Goal: Communication & Community: Answer question/provide support

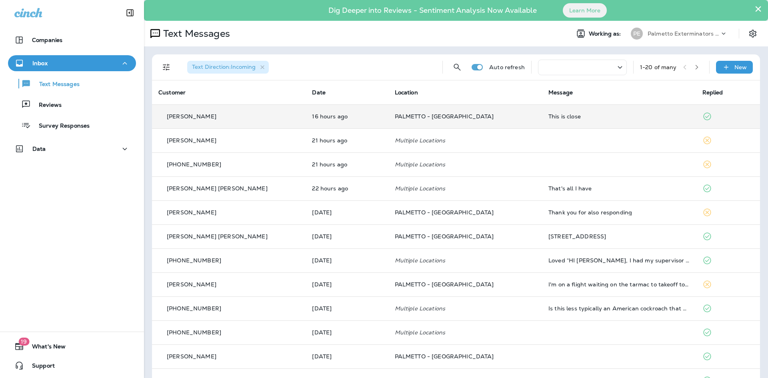
click at [268, 114] on div "[PERSON_NAME]" at bounding box center [228, 116] width 141 height 8
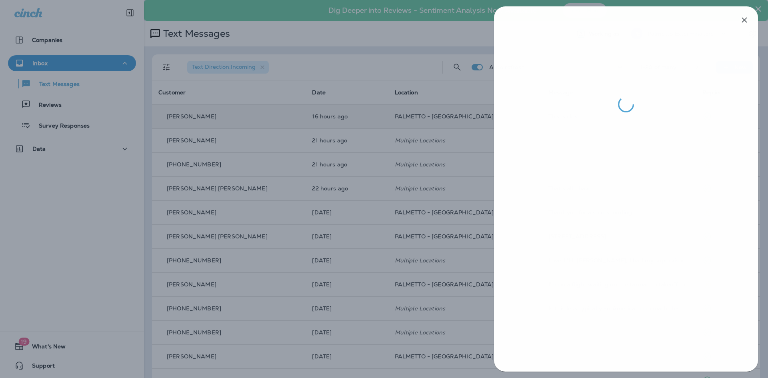
click at [396, 217] on div at bounding box center [384, 189] width 768 height 378
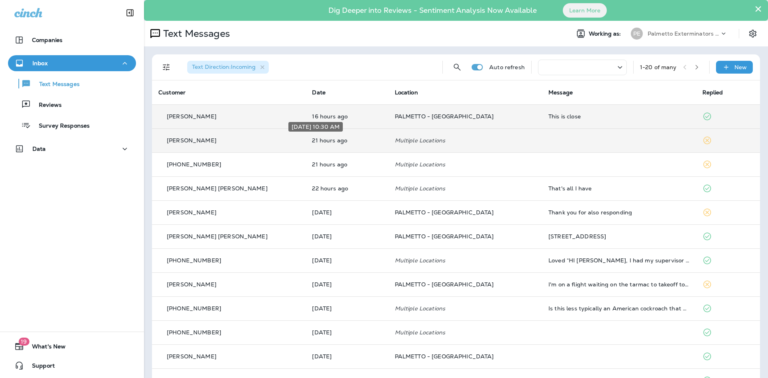
click at [312, 138] on p "21 hours ago" at bounding box center [347, 140] width 70 height 6
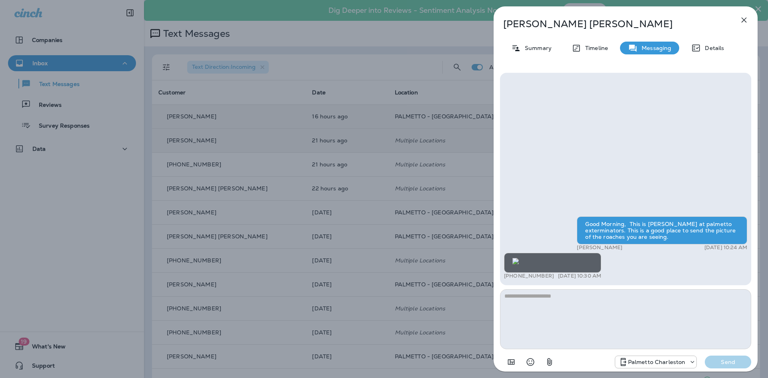
click at [406, 232] on div "[PERSON_NAME] Summary Timeline Messaging Details Good Morning, This is [PERSON_…" at bounding box center [384, 189] width 768 height 378
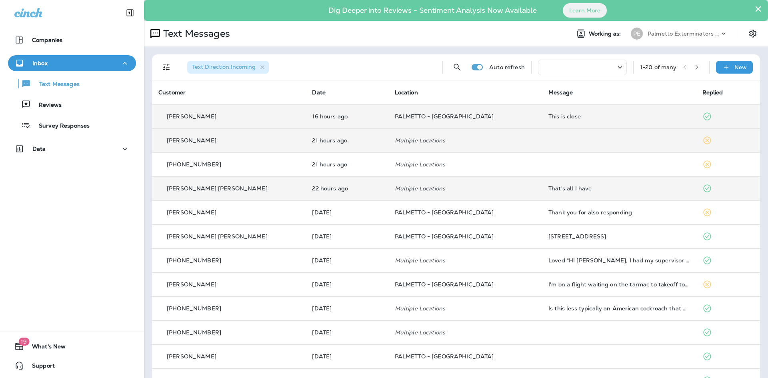
click at [274, 187] on div "[PERSON_NAME] [PERSON_NAME]" at bounding box center [228, 188] width 141 height 8
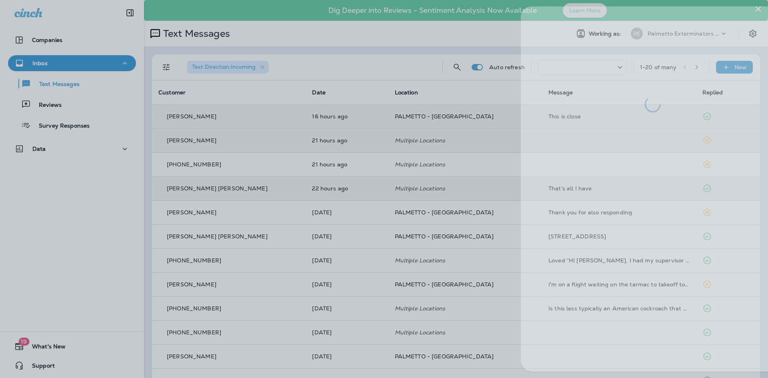
click at [481, 229] on div at bounding box center [411, 189] width 768 height 378
